Goal: Information Seeking & Learning: Learn about a topic

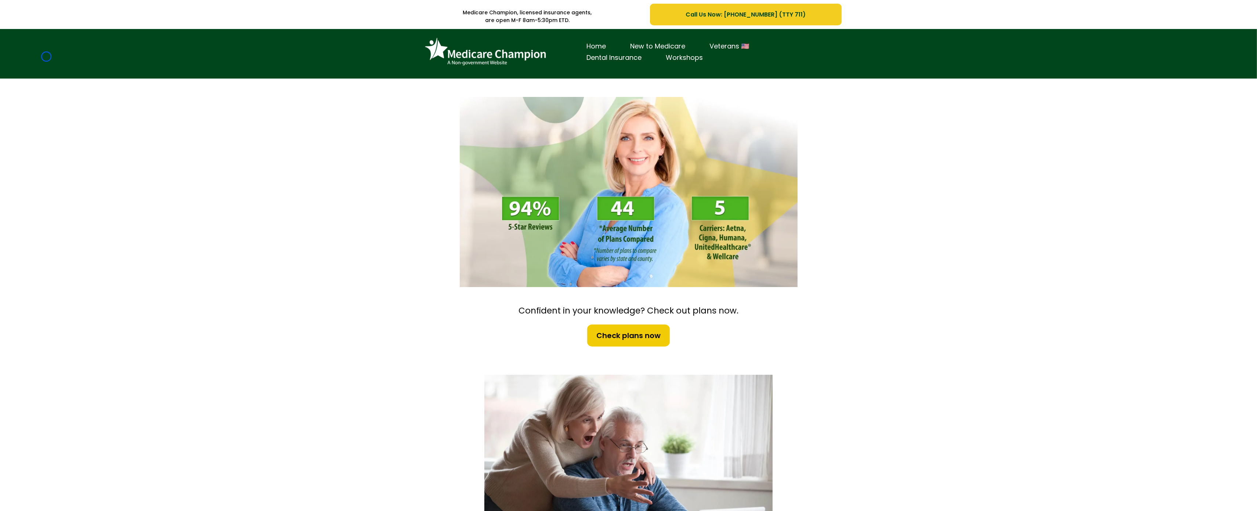
click at [46, 57] on div "Home New to Medicare Veterans 🇺🇸 Dental Insurance Workshops" at bounding box center [628, 54] width 1257 height 50
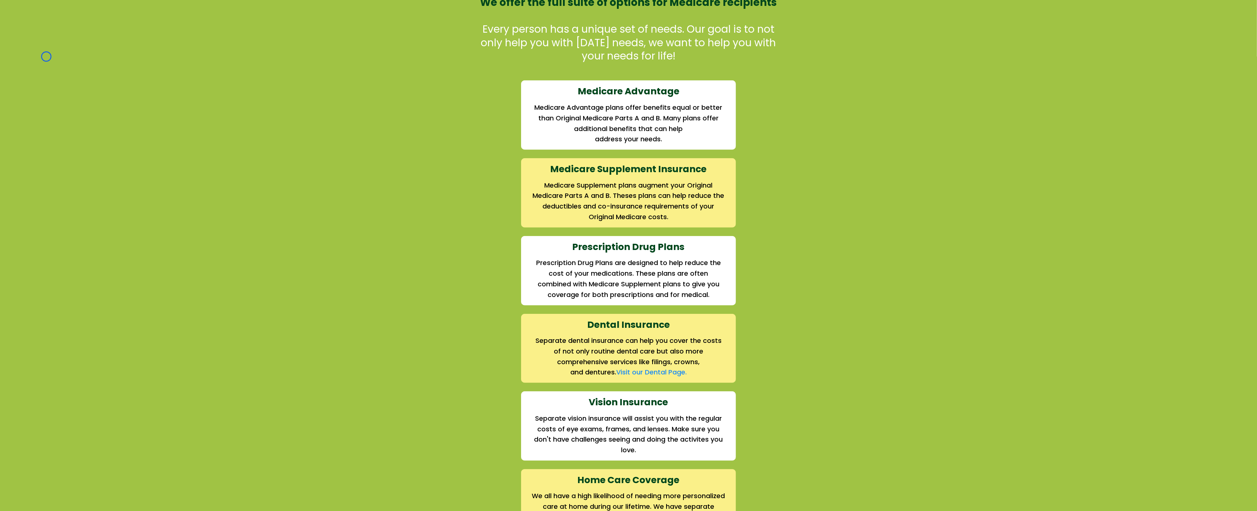
scroll to position [704, 0]
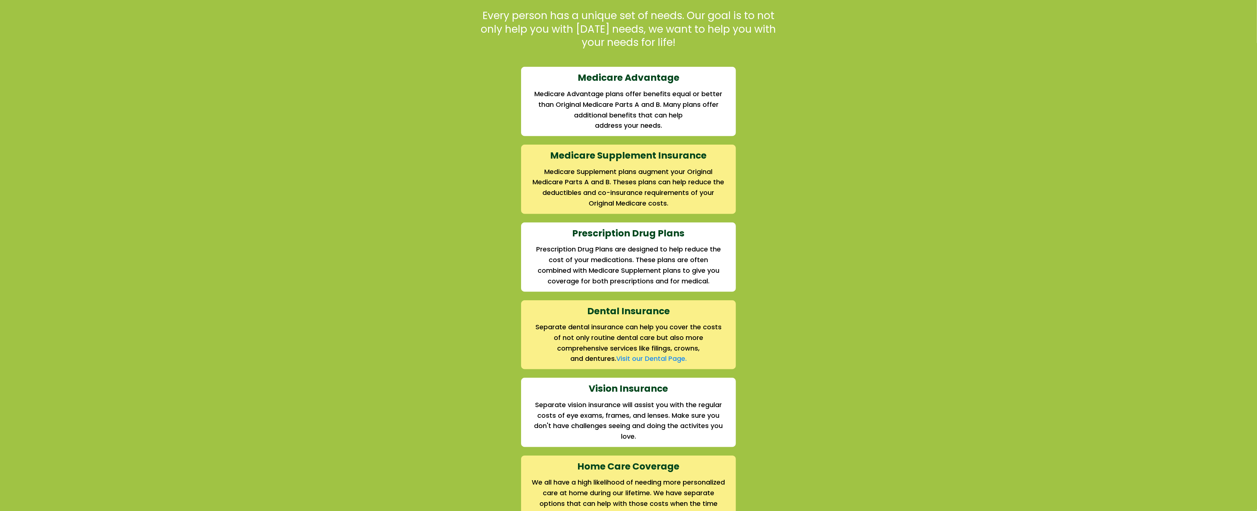
click at [46, 57] on div "We offer the full suite of options for Medicare recipients Every person has a u…" at bounding box center [628, 255] width 1257 height 570
click at [69, 46] on div "We offer the full suite of options for Medicare recipients Every person has a u…" at bounding box center [628, 255] width 1257 height 570
click at [61, 38] on div "We offer the full suite of options for Medicare recipients Every person has a u…" at bounding box center [628, 255] width 1257 height 570
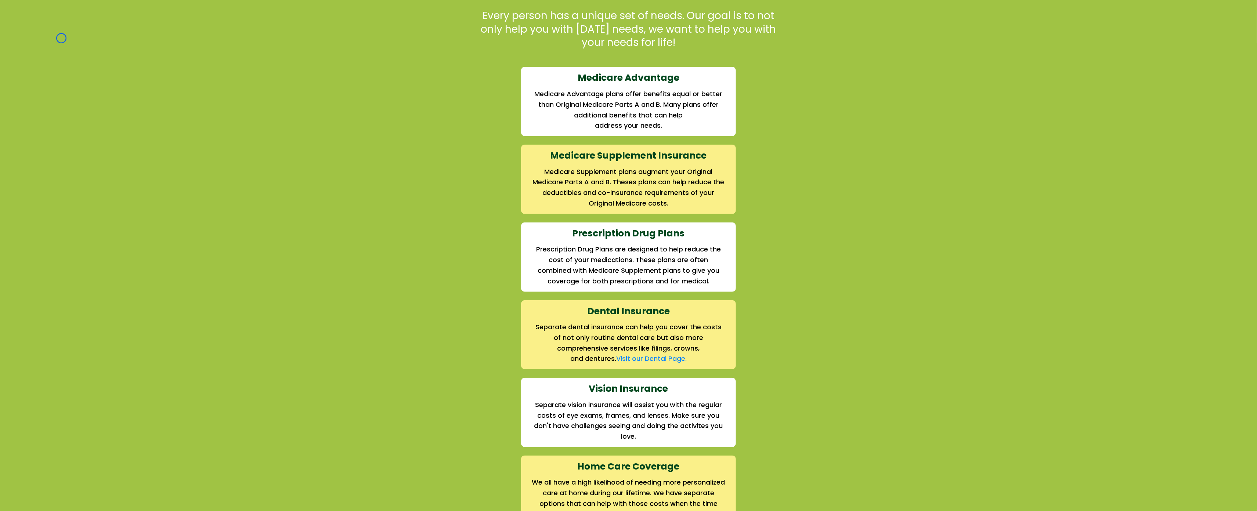
scroll to position [0, 0]
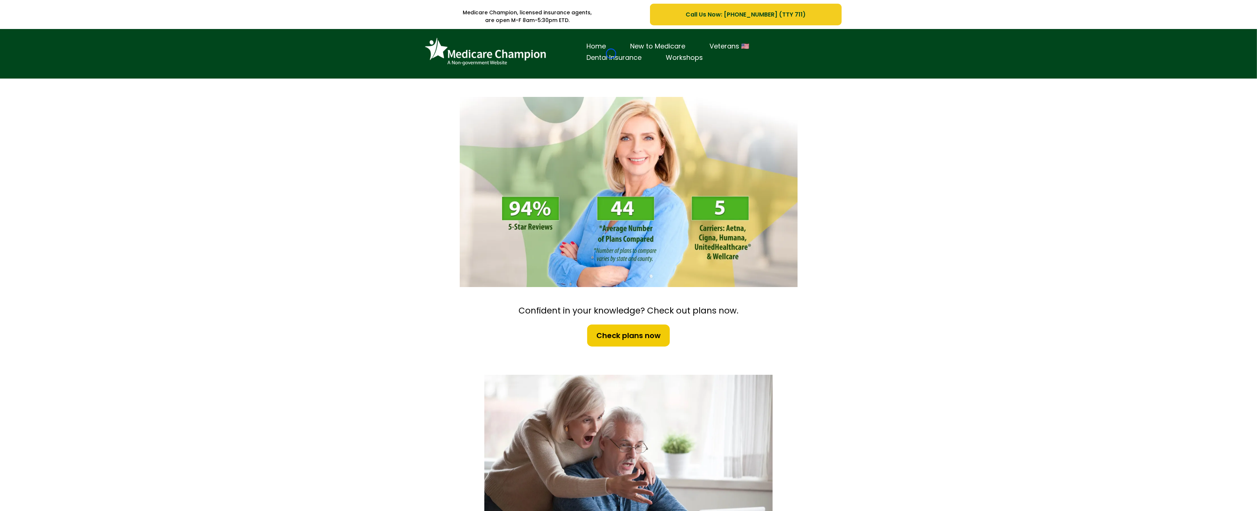
click at [611, 54] on link "Dental Insurance" at bounding box center [614, 57] width 79 height 11
